Goal: Use online tool/utility: Utilize a website feature to perform a specific function

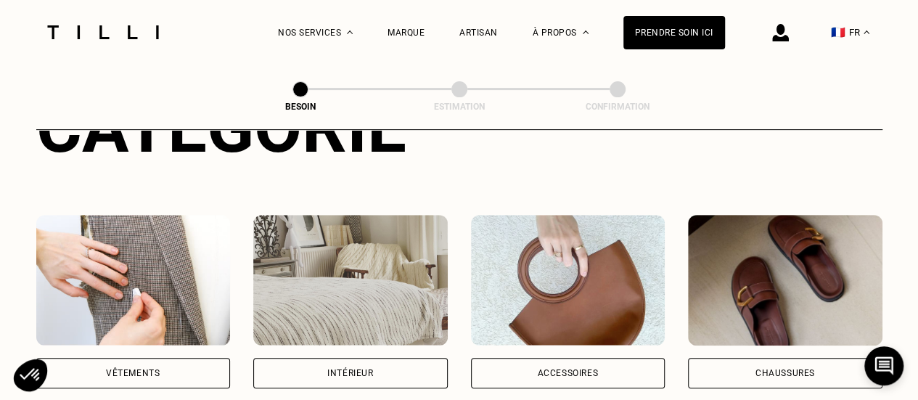
scroll to position [290, 0]
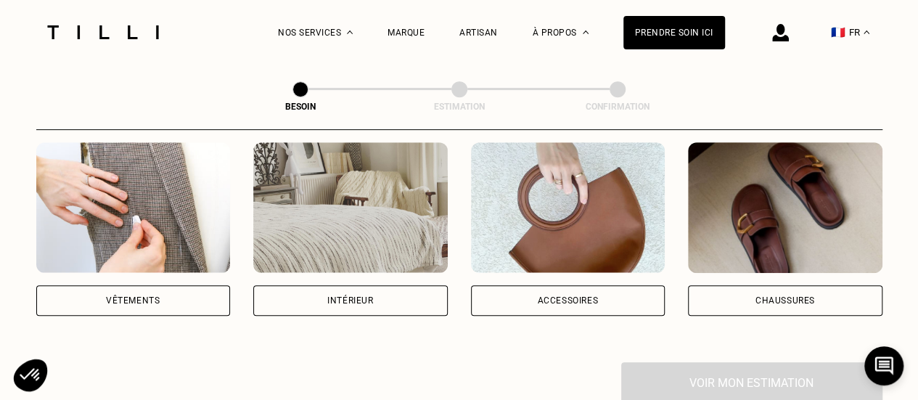
click at [111, 296] on div "Vêtements" at bounding box center [133, 300] width 54 height 9
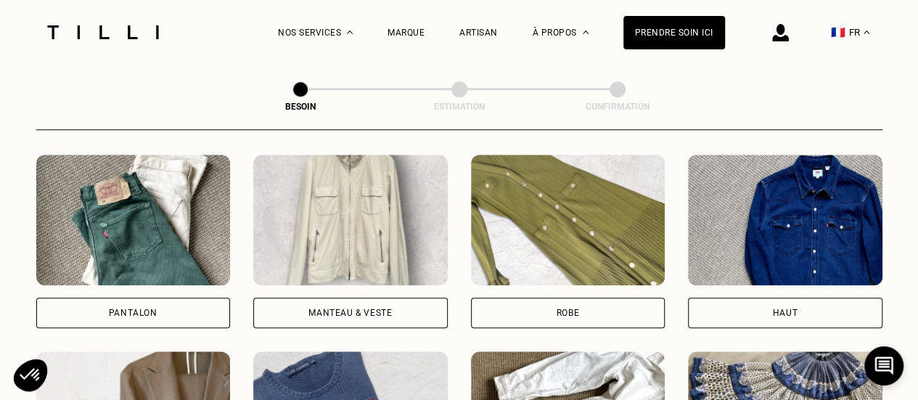
scroll to position [692, 0]
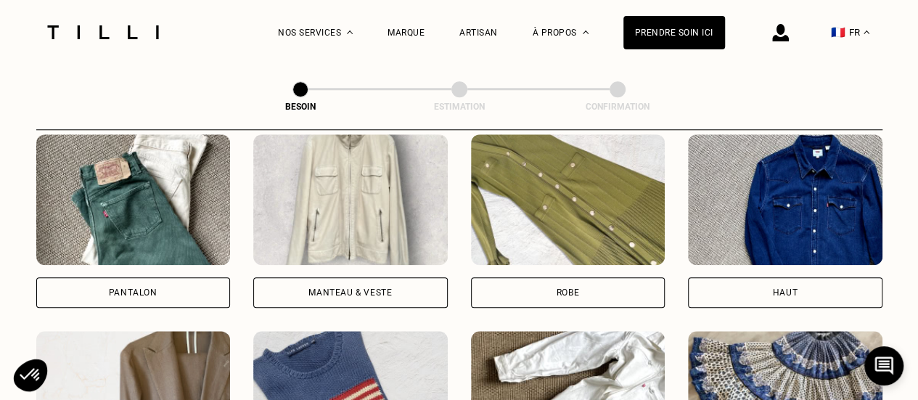
click at [160, 284] on div "Pantalon" at bounding box center [133, 292] width 194 height 30
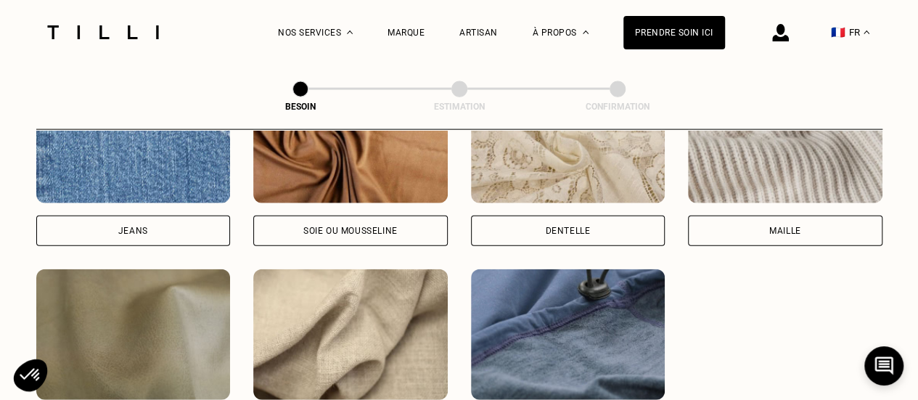
scroll to position [1698, 0]
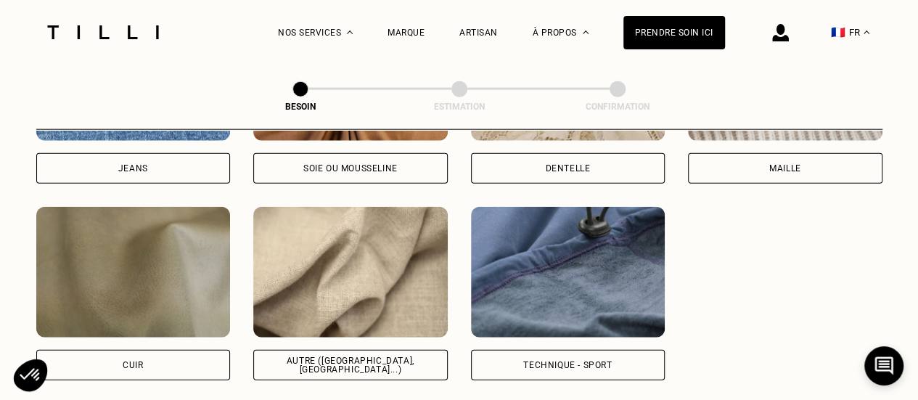
click at [379, 356] on div "Autre ([GEOGRAPHIC_DATA], [GEOGRAPHIC_DATA]...)" at bounding box center [351, 364] width 170 height 17
select select "FR"
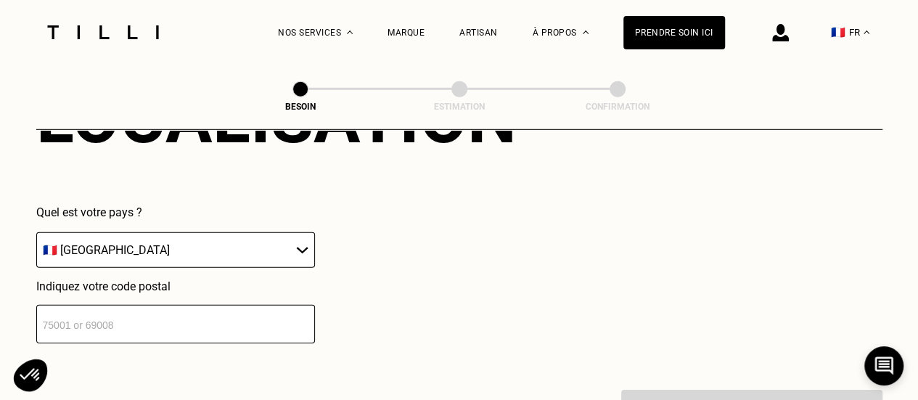
scroll to position [2094, 0]
click at [298, 307] on input "number" at bounding box center [175, 323] width 279 height 38
type input "75014"
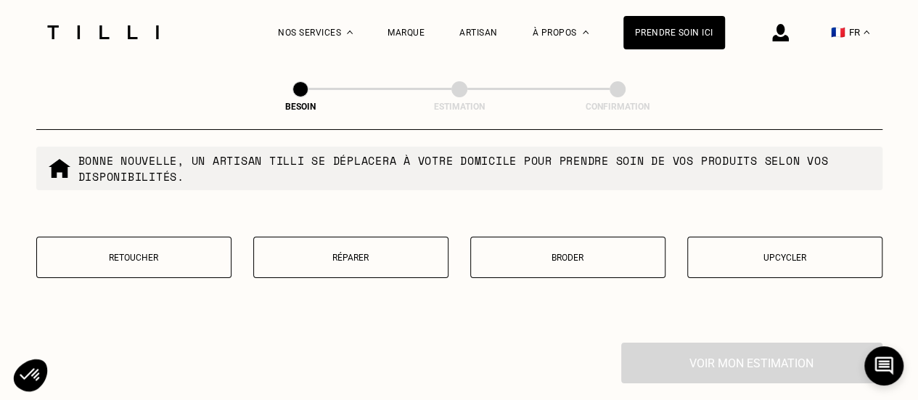
scroll to position [2512, 0]
click at [340, 255] on button "Réparer" at bounding box center [350, 255] width 195 height 41
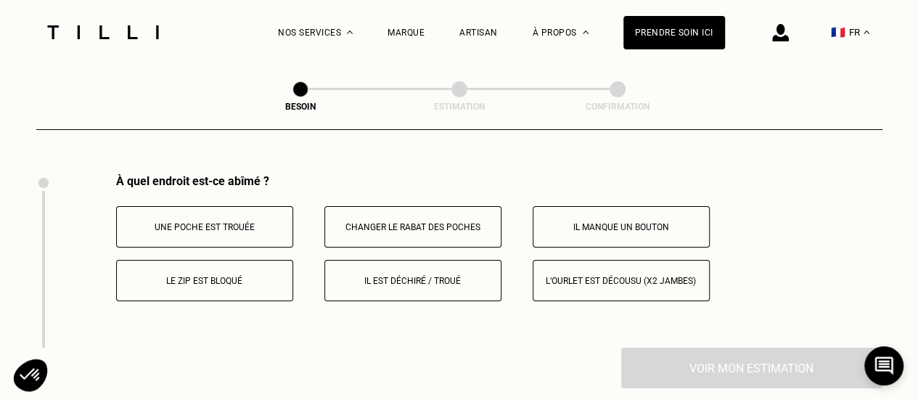
scroll to position [2682, 0]
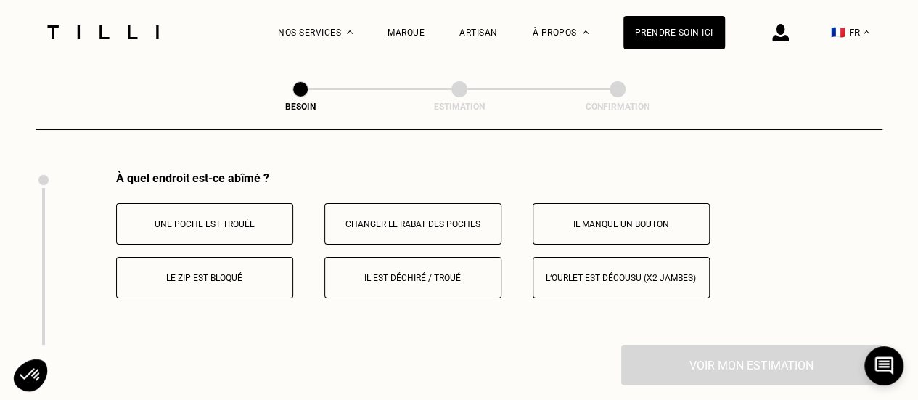
click at [377, 276] on button "Il est déchiré / troué" at bounding box center [412, 277] width 177 height 41
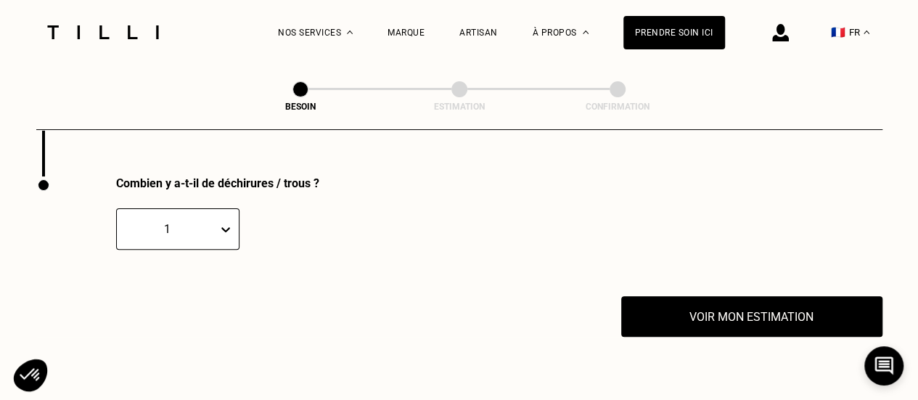
scroll to position [2856, 0]
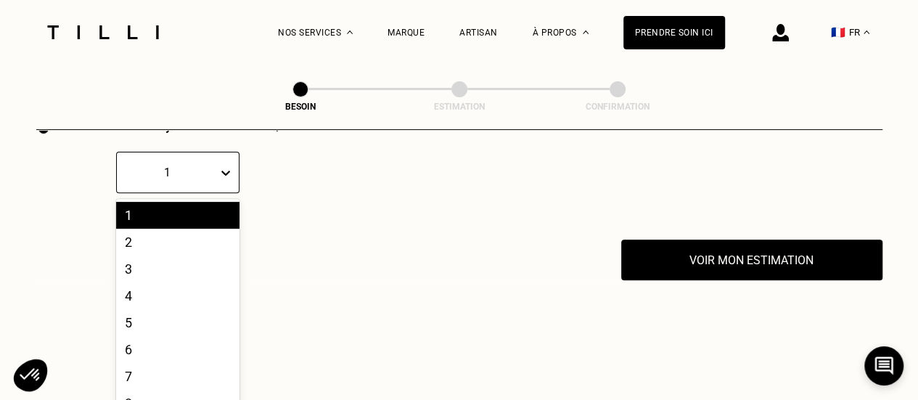
click at [229, 193] on div "10 results available. Use Up and Down to choose options, press Enter to select …" at bounding box center [177, 172] width 123 height 41
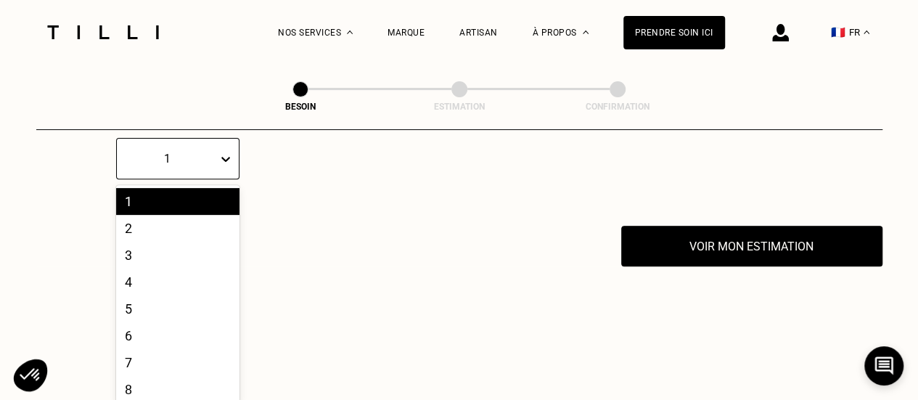
scroll to position [2922, 0]
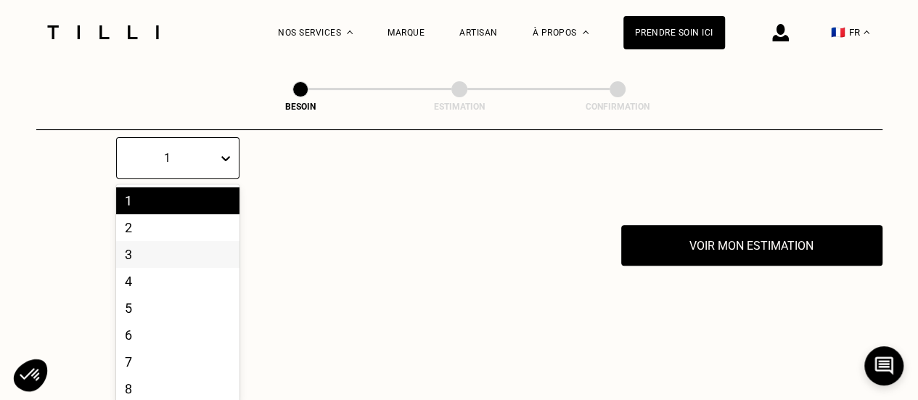
click at [176, 242] on div "3" at bounding box center [177, 254] width 123 height 27
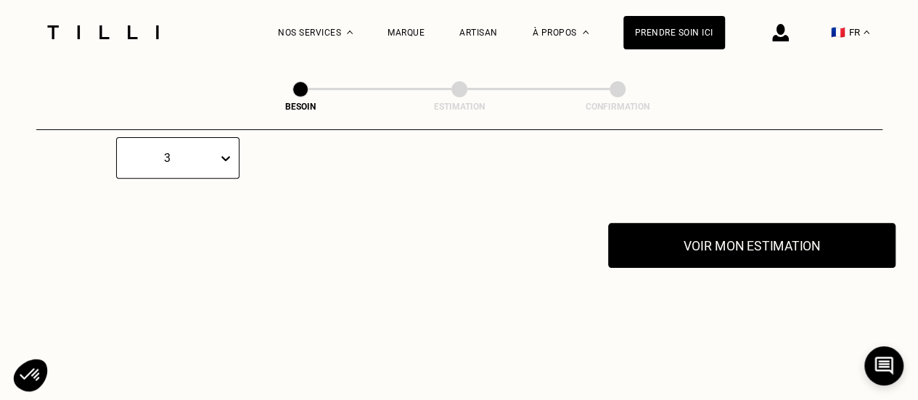
click at [695, 253] on button "Voir mon estimation" at bounding box center [751, 245] width 287 height 45
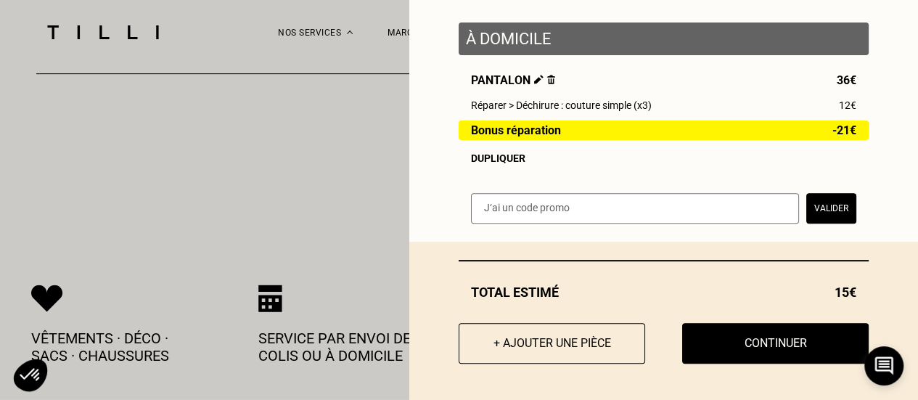
scroll to position [176, 0]
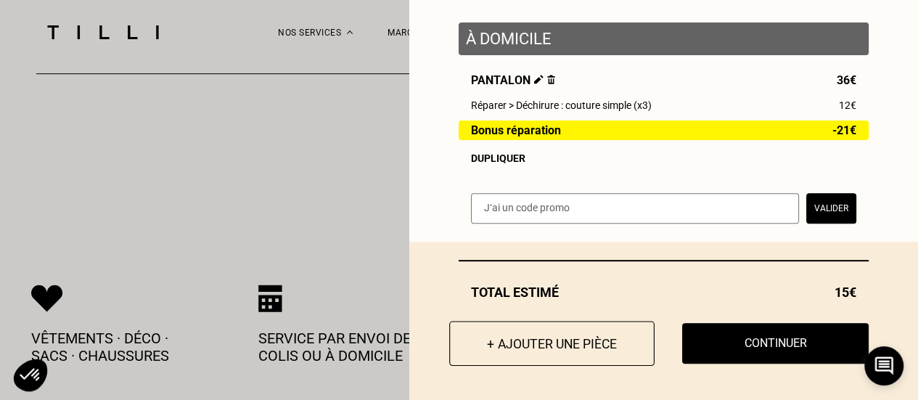
click at [499, 337] on button "+ Ajouter une pièce" at bounding box center [551, 343] width 205 height 45
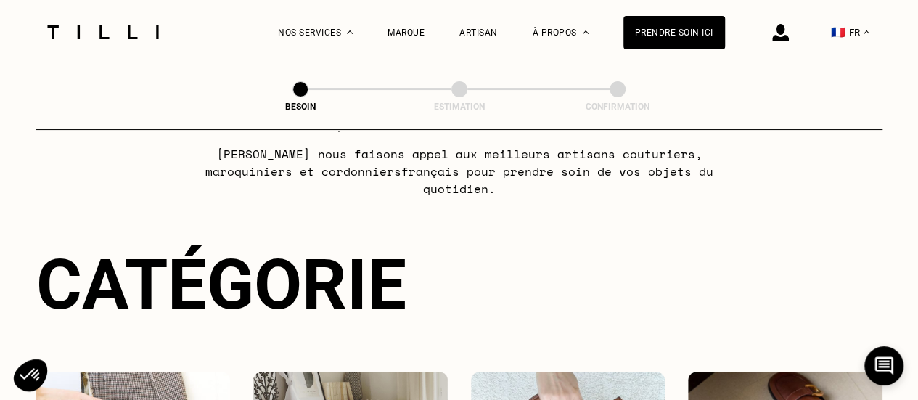
scroll to position [218, 0]
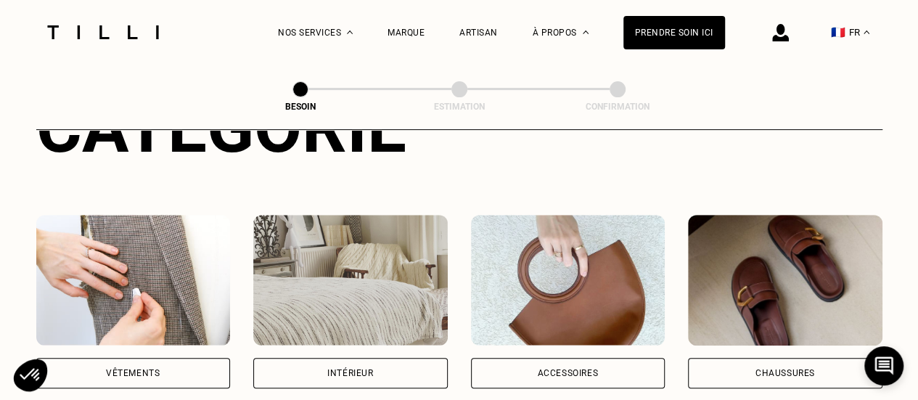
click at [106, 284] on img at bounding box center [133, 280] width 194 height 131
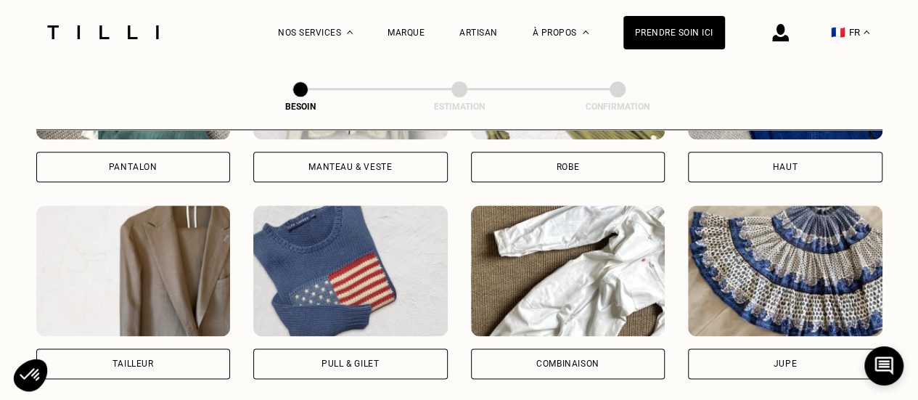
scroll to position [837, 0]
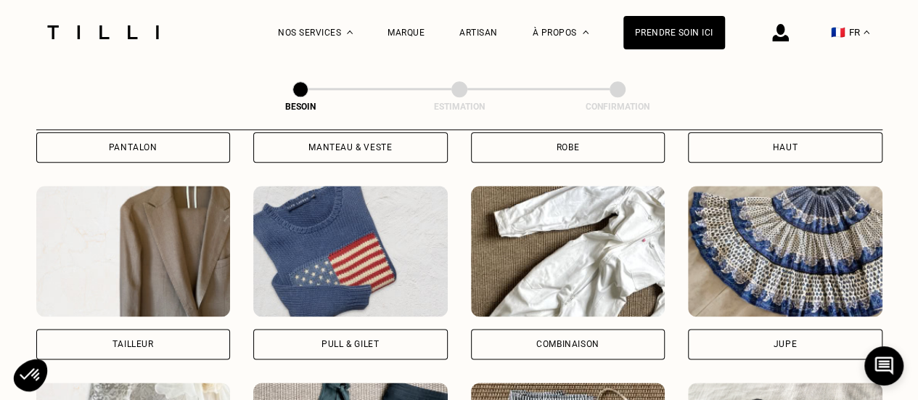
click at [345, 329] on div "Pull & gilet" at bounding box center [350, 344] width 194 height 30
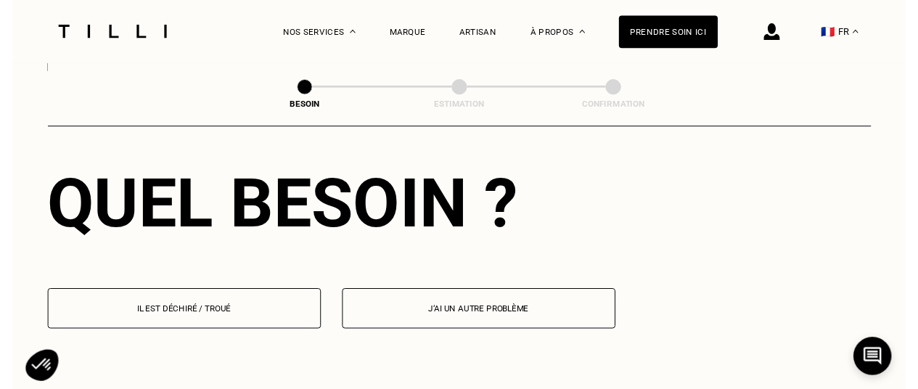
scroll to position [1335, 0]
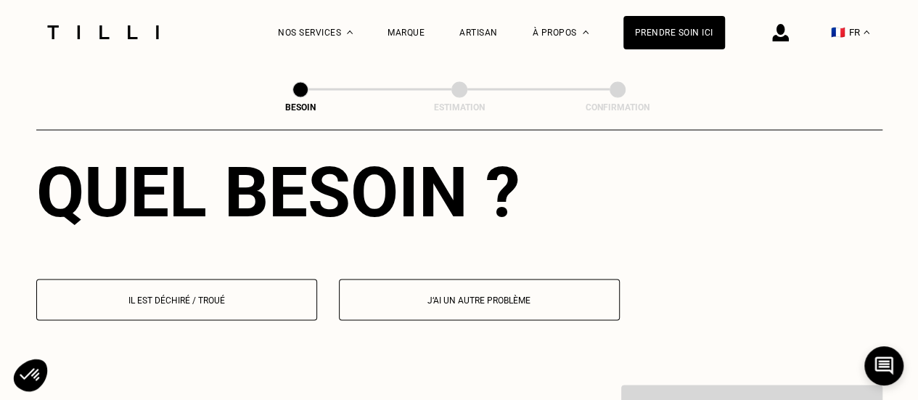
click at [205, 295] on p "Il est déchiré / troué" at bounding box center [176, 300] width 265 height 10
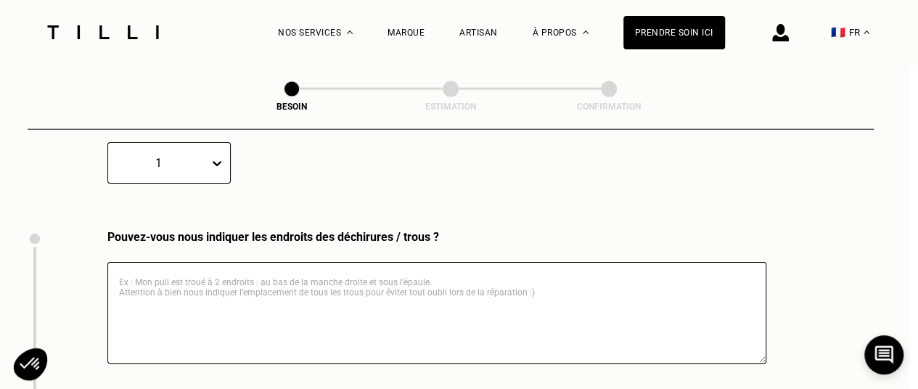
scroll to position [1537, 9]
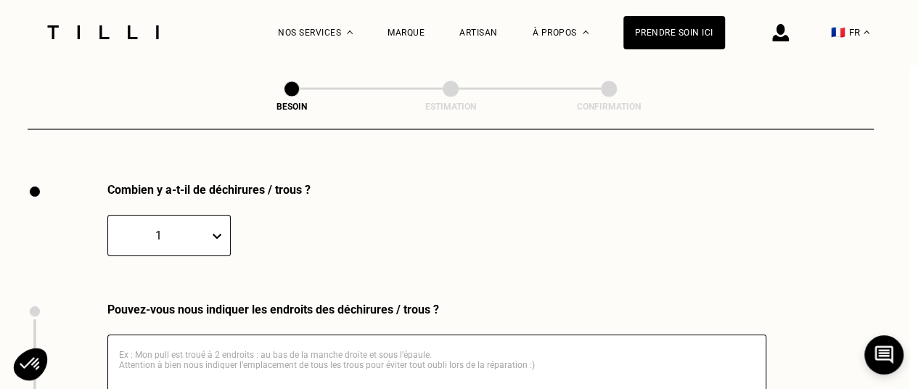
click at [218, 226] on div "1" at bounding box center [168, 235] width 123 height 41
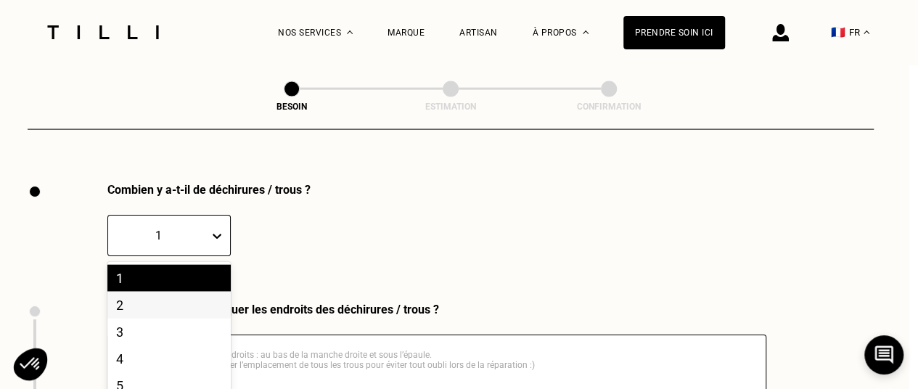
scroll to position [1611, 0]
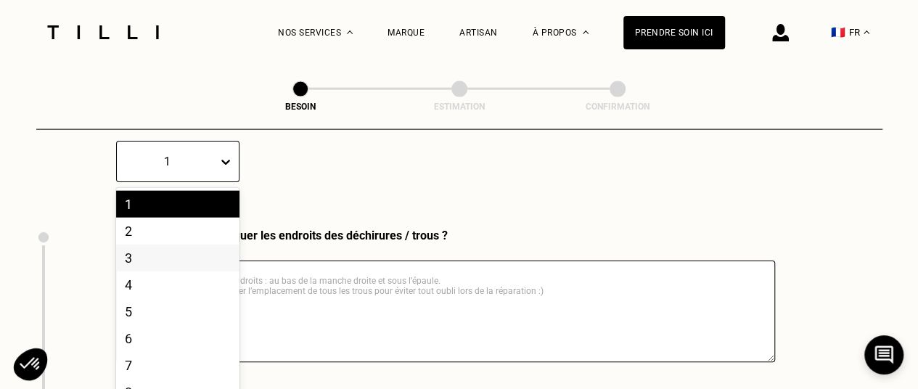
click at [186, 247] on div "3" at bounding box center [177, 258] width 123 height 27
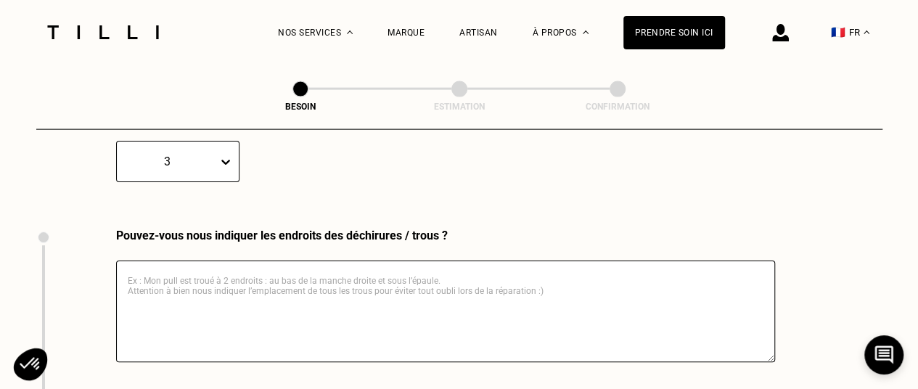
click at [329, 272] on textarea at bounding box center [445, 312] width 659 height 102
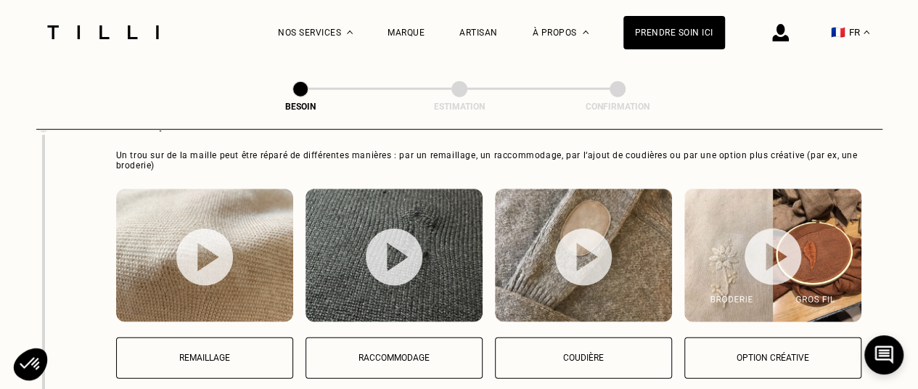
scroll to position [1974, 0]
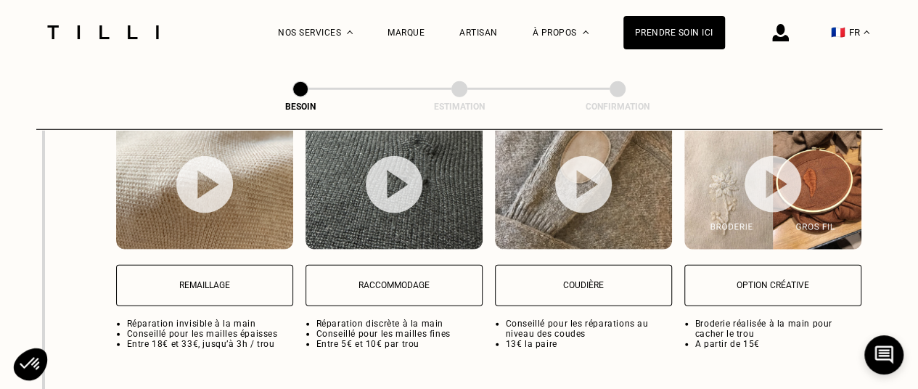
type textarea "devant et derrière"
click at [423, 280] on p "Raccommodage" at bounding box center [393, 285] width 161 height 10
select select "FR"
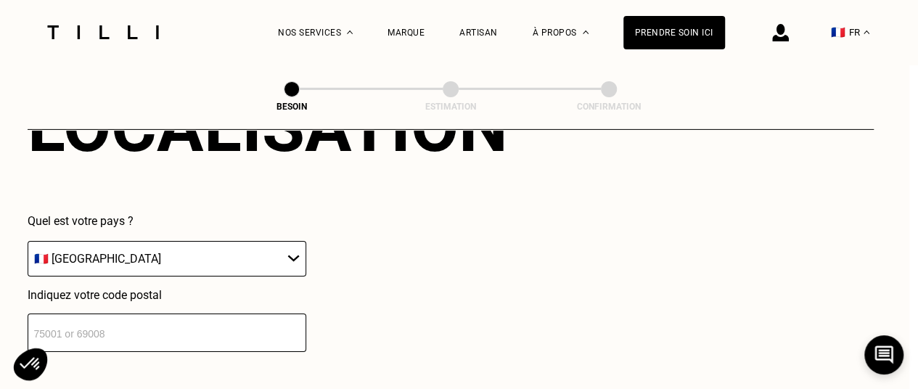
scroll to position [2343, 9]
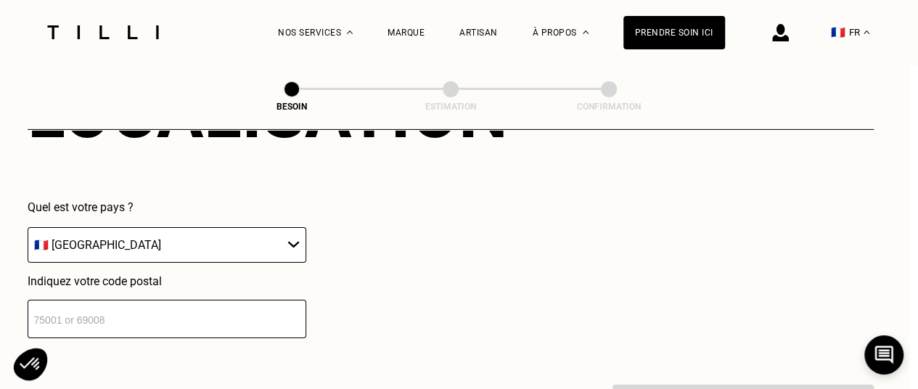
click at [196, 308] on input "number" at bounding box center [167, 319] width 279 height 38
type input "75014"
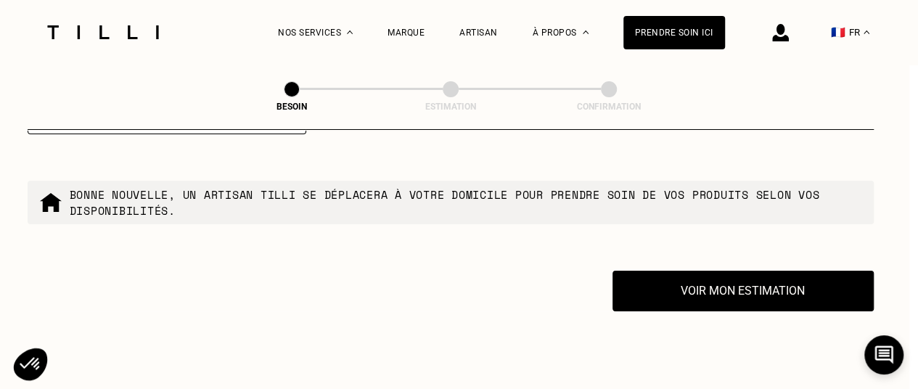
scroll to position [2561, 9]
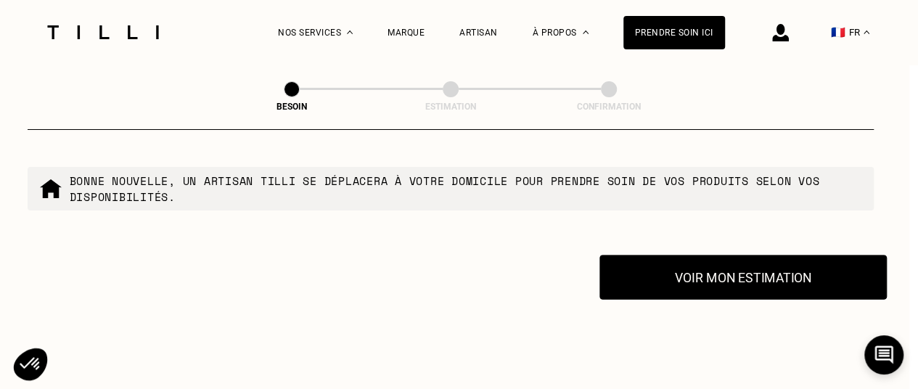
click at [737, 273] on button "Voir mon estimation" at bounding box center [742, 277] width 287 height 45
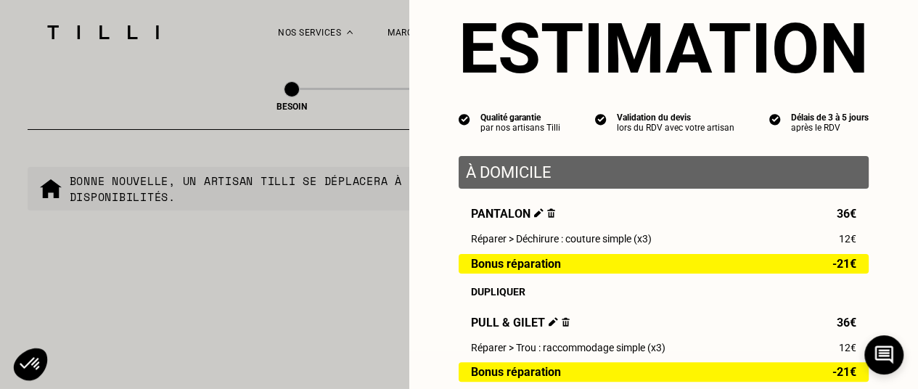
scroll to position [0, 0]
